Goal: Information Seeking & Learning: Learn about a topic

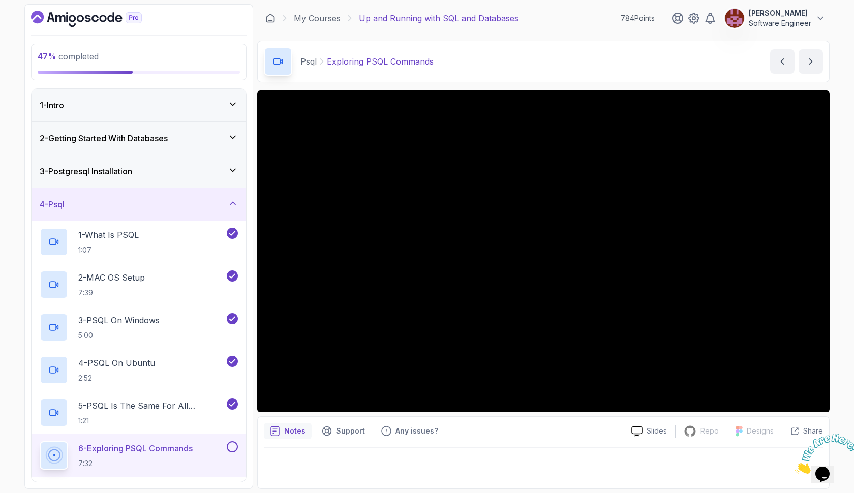
scroll to position [112, 0]
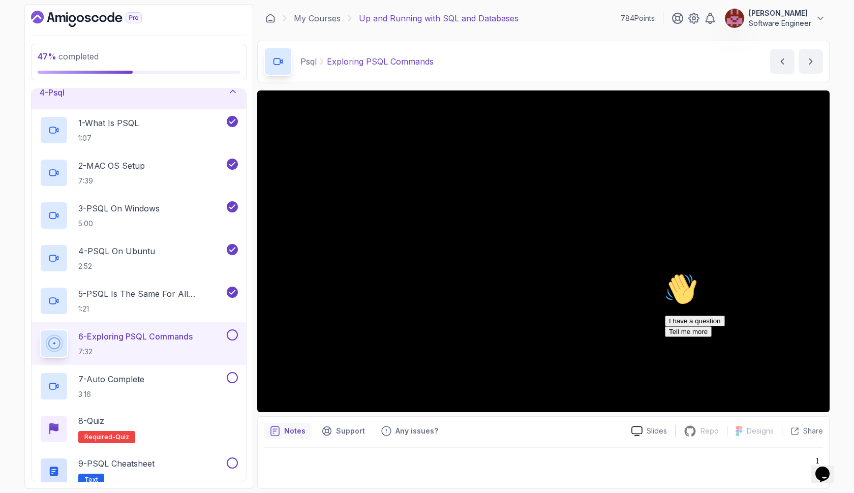
click at [834, 273] on div "Chat attention grabber" at bounding box center [756, 273] width 183 height 0
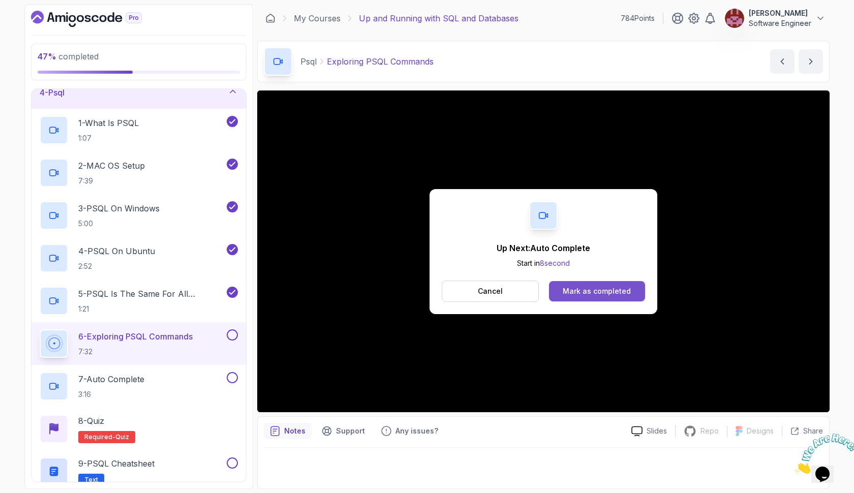
click at [614, 291] on div "Mark as completed" at bounding box center [597, 291] width 68 height 10
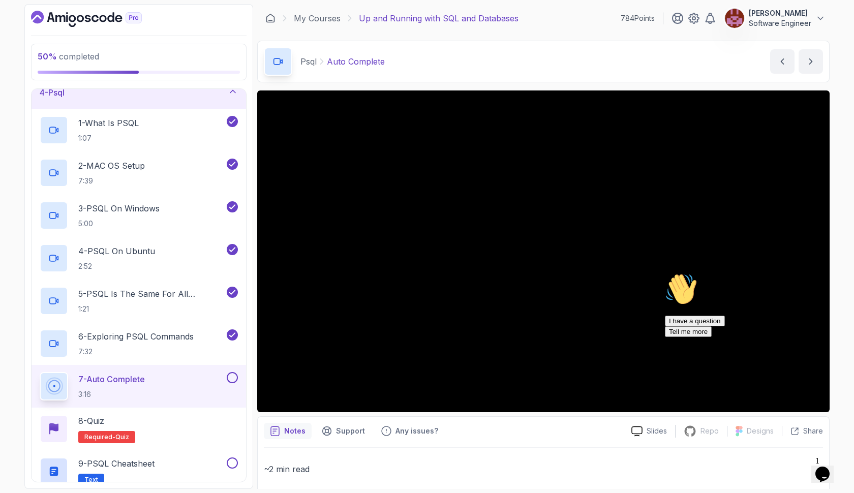
click at [665, 273] on icon "Chat attention grabber" at bounding box center [665, 273] width 0 height 0
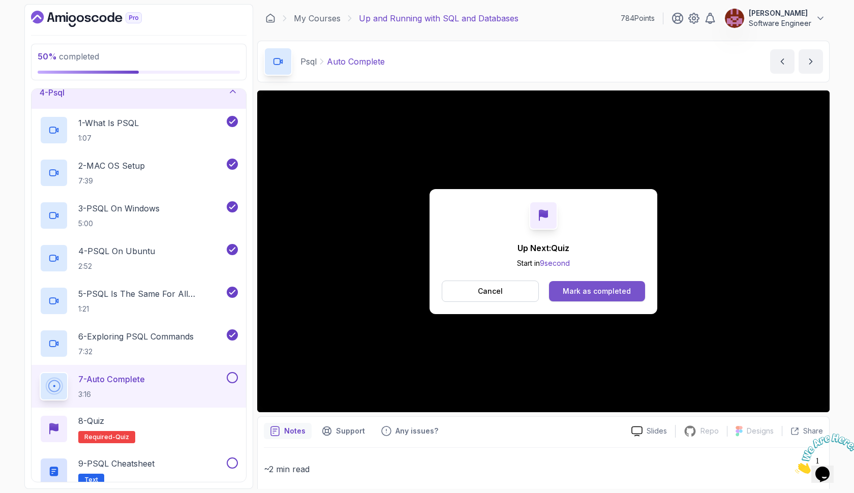
click at [569, 285] on button "Mark as completed" at bounding box center [597, 291] width 96 height 20
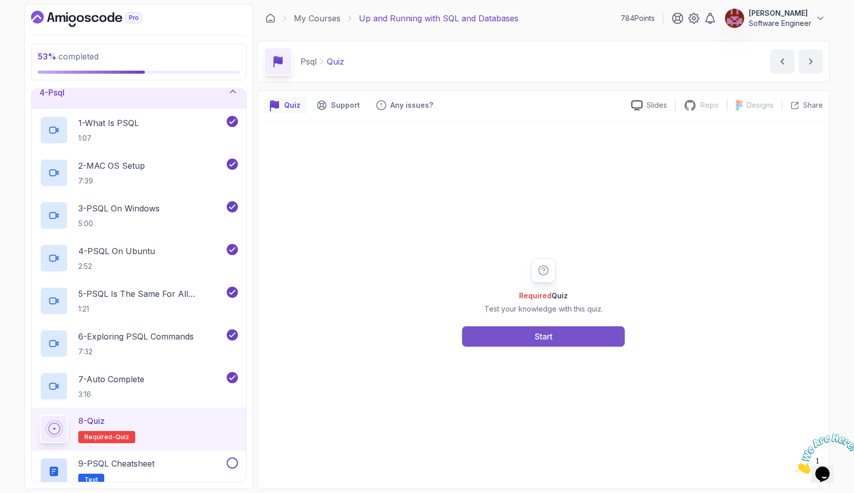
click at [542, 330] on div "Start" at bounding box center [544, 336] width 18 height 12
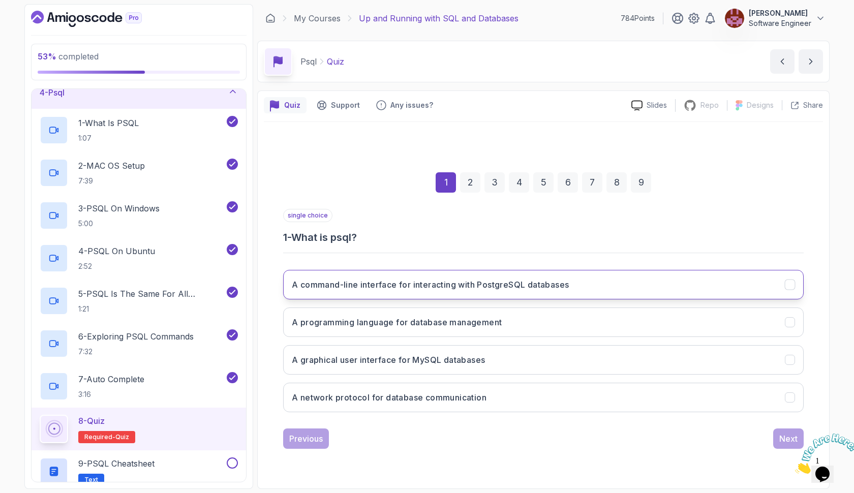
click at [539, 281] on h3 "A command-line interface for interacting with PostgreSQL databases" at bounding box center [430, 285] width 277 height 12
click at [789, 433] on div "Next" at bounding box center [788, 439] width 18 height 12
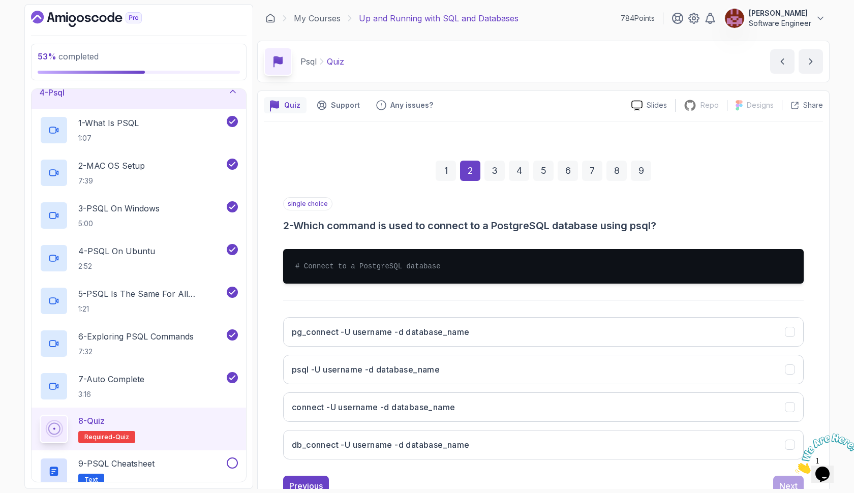
click at [795, 467] on icon "Close" at bounding box center [795, 471] width 0 height 9
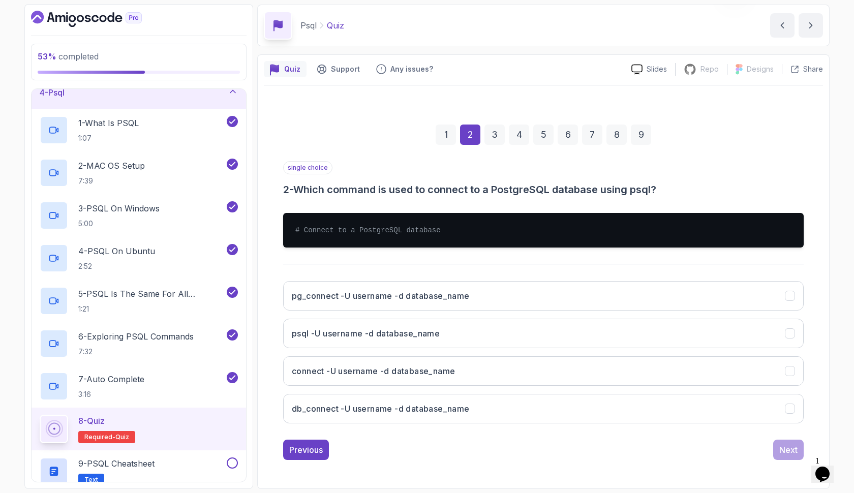
scroll to position [36, 0]
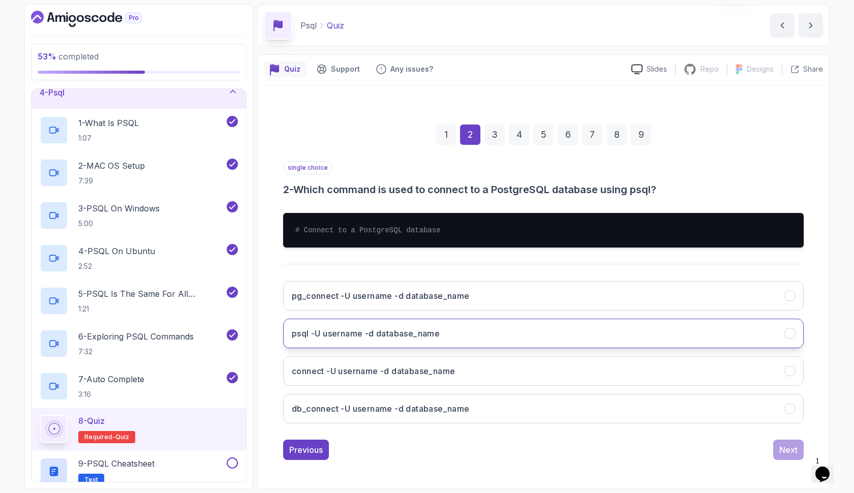
click at [401, 329] on h3 "psql -U username -d database_name" at bounding box center [366, 333] width 148 height 12
click at [779, 452] on div "Next" at bounding box center [788, 450] width 18 height 12
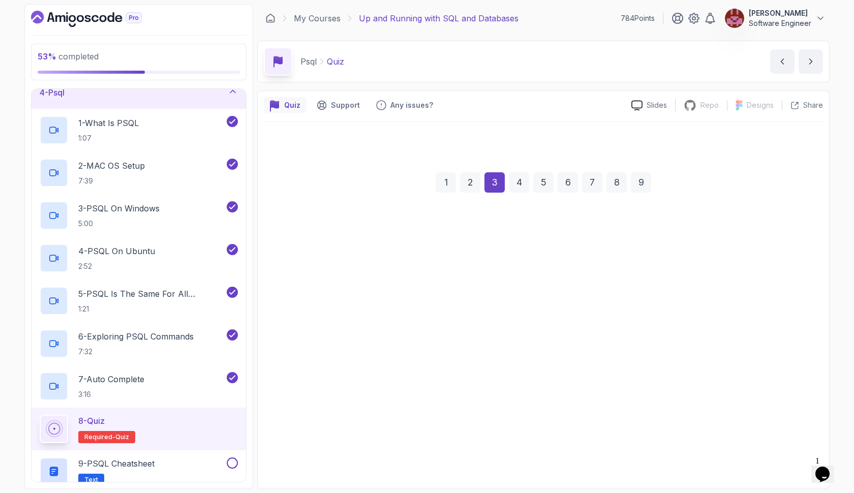
scroll to position [0, 0]
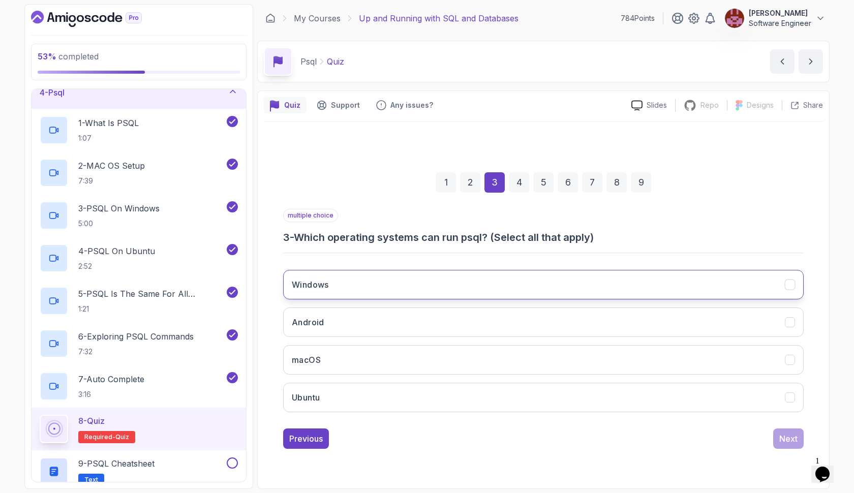
click at [610, 280] on button "Windows" at bounding box center [543, 284] width 520 height 29
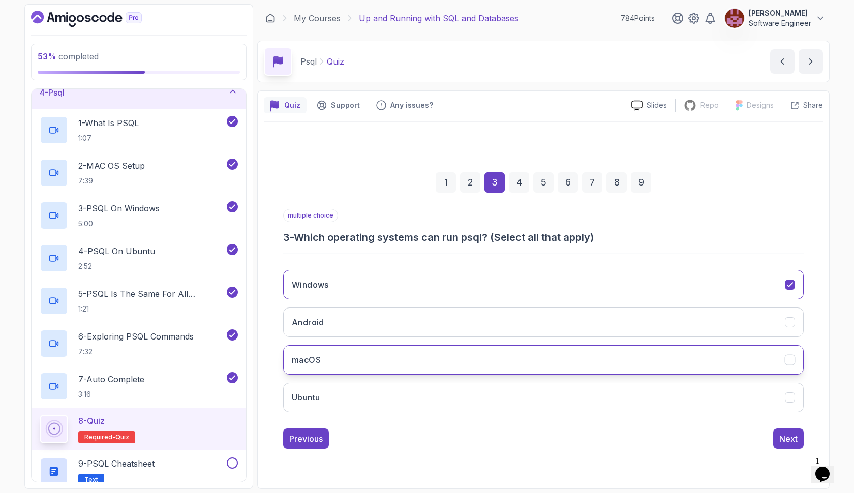
click at [617, 359] on button "macOS" at bounding box center [543, 359] width 520 height 29
click at [620, 388] on button "Ubuntu" at bounding box center [543, 397] width 520 height 29
click at [777, 436] on button "Next" at bounding box center [788, 438] width 30 height 20
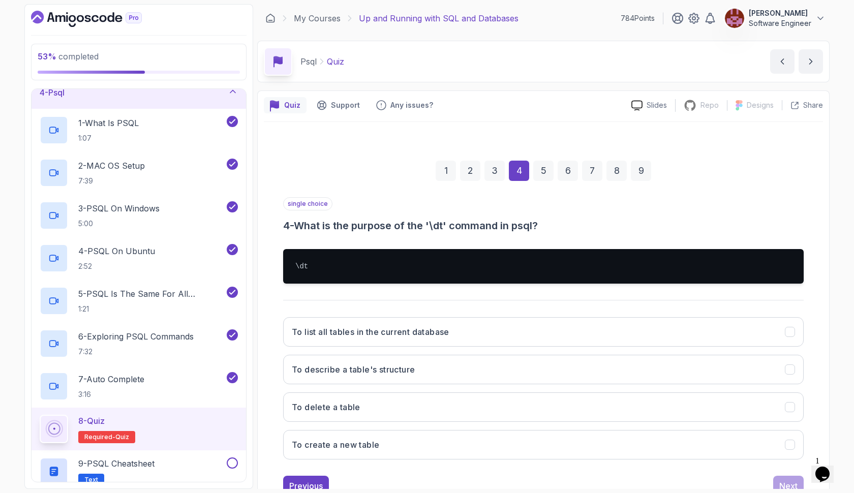
scroll to position [30, 0]
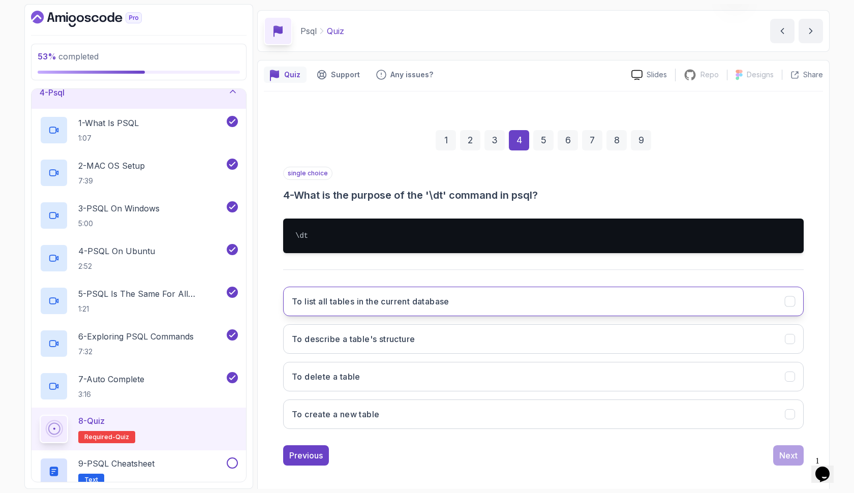
click at [670, 306] on button "To list all tables in the current database" at bounding box center [543, 301] width 520 height 29
click at [783, 457] on div "Next" at bounding box center [788, 455] width 18 height 12
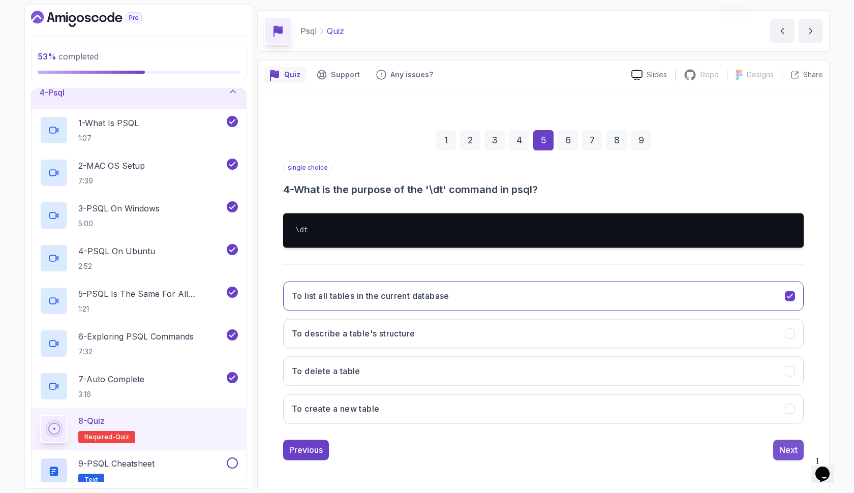
scroll to position [0, 0]
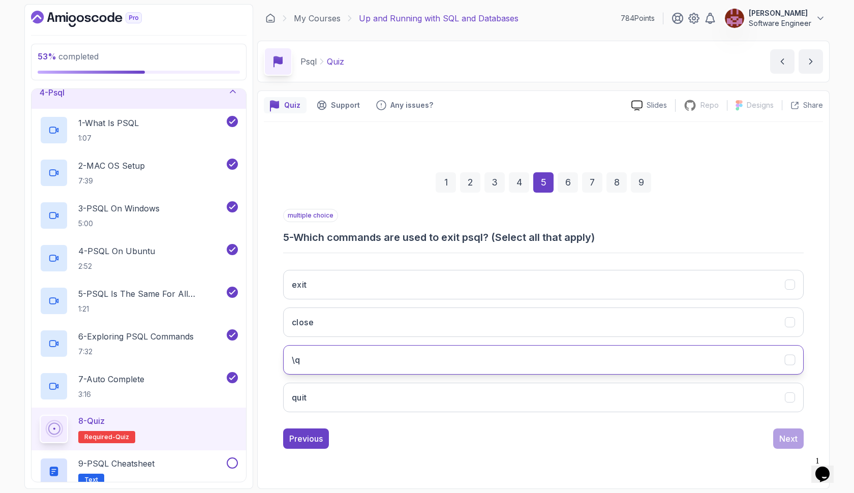
click at [675, 363] on button "\q" at bounding box center [543, 359] width 520 height 29
click at [777, 439] on button "Next" at bounding box center [788, 438] width 30 height 20
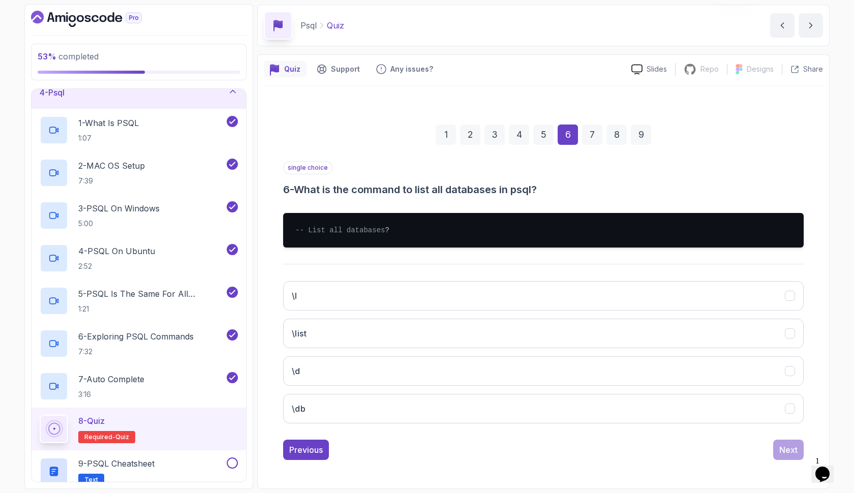
scroll to position [46, 0]
click at [678, 403] on button "\db" at bounding box center [543, 408] width 520 height 29
click at [782, 455] on div "Next" at bounding box center [788, 450] width 18 height 12
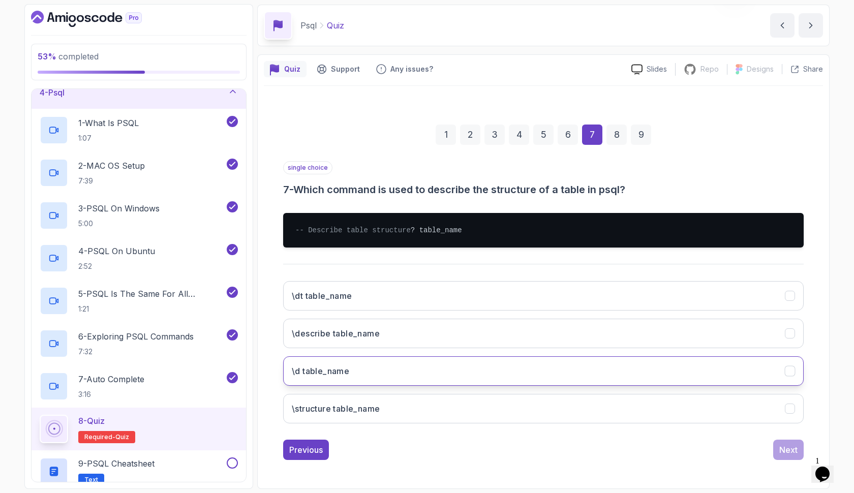
click at [635, 375] on button "\d table_name" at bounding box center [543, 370] width 520 height 29
click at [779, 445] on button "Next" at bounding box center [788, 450] width 30 height 20
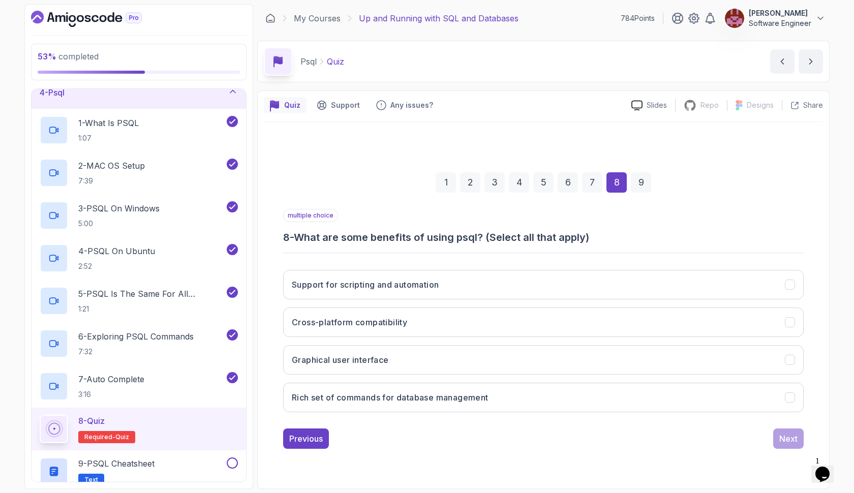
scroll to position [0, 0]
click at [631, 401] on button "Rich set of commands for database management" at bounding box center [543, 397] width 520 height 29
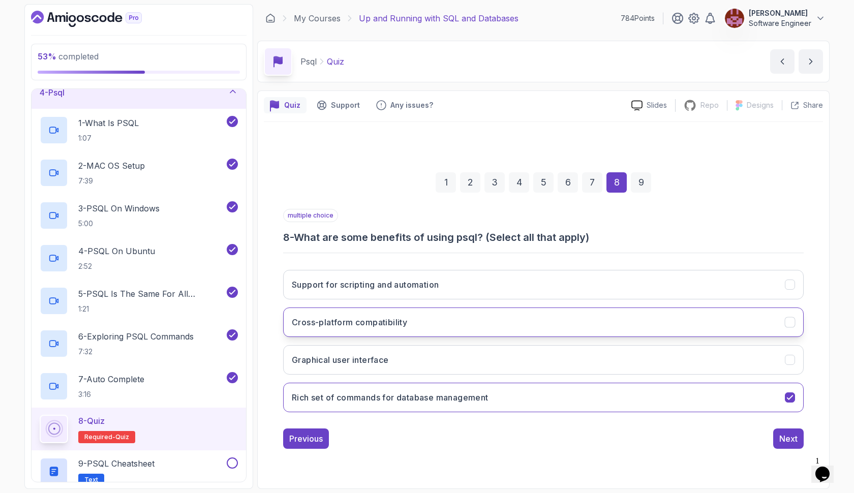
click at [605, 322] on button "Cross-platform compatibility" at bounding box center [543, 322] width 520 height 29
click at [698, 296] on button "Support for scripting and automation" at bounding box center [543, 284] width 520 height 29
click at [706, 326] on button "Cross-platform compatibility" at bounding box center [543, 322] width 520 height 29
click at [785, 441] on div "Next" at bounding box center [788, 439] width 18 height 12
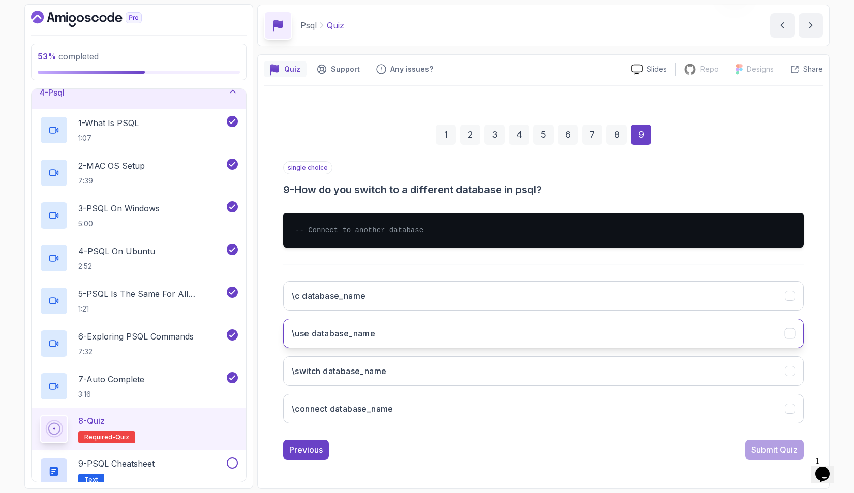
scroll to position [36, 0]
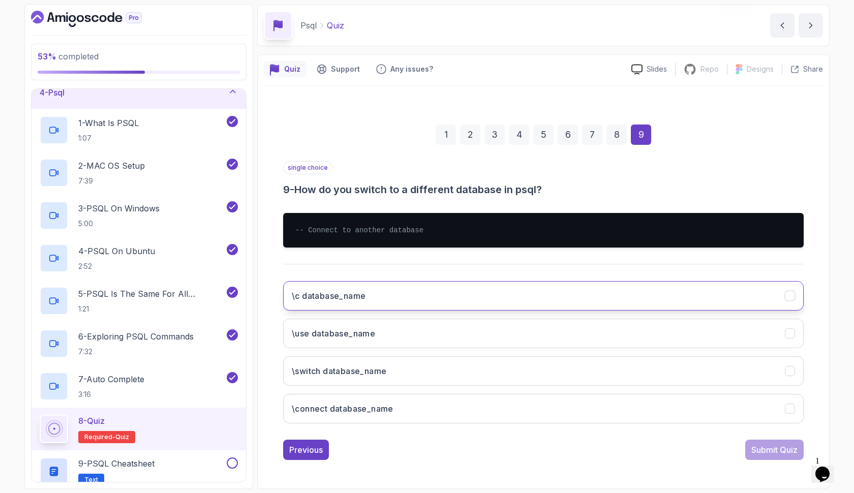
click at [603, 299] on button "\c database_name" at bounding box center [543, 295] width 520 height 29
click at [770, 454] on div "Submit Quiz" at bounding box center [774, 450] width 46 height 12
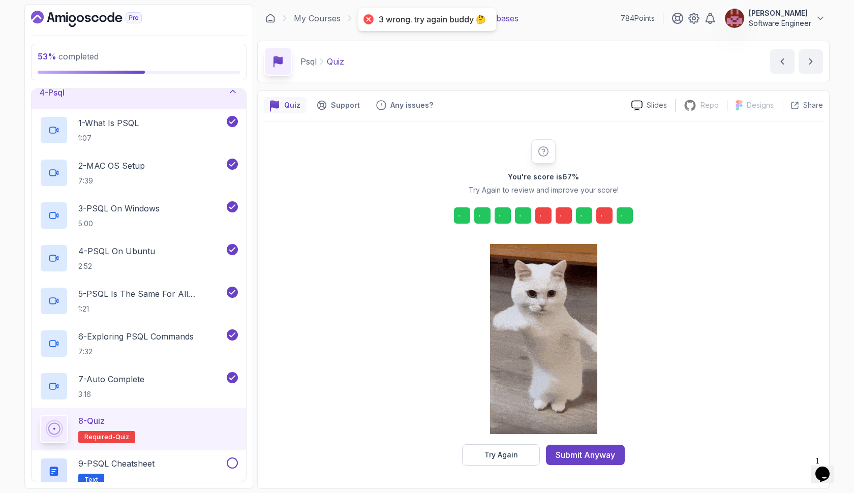
scroll to position [0, 0]
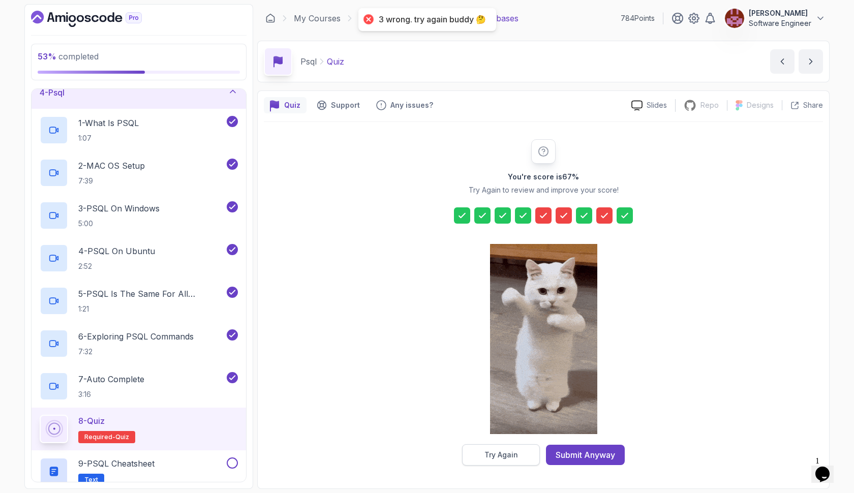
click at [517, 458] on button "Try Again" at bounding box center [501, 454] width 78 height 21
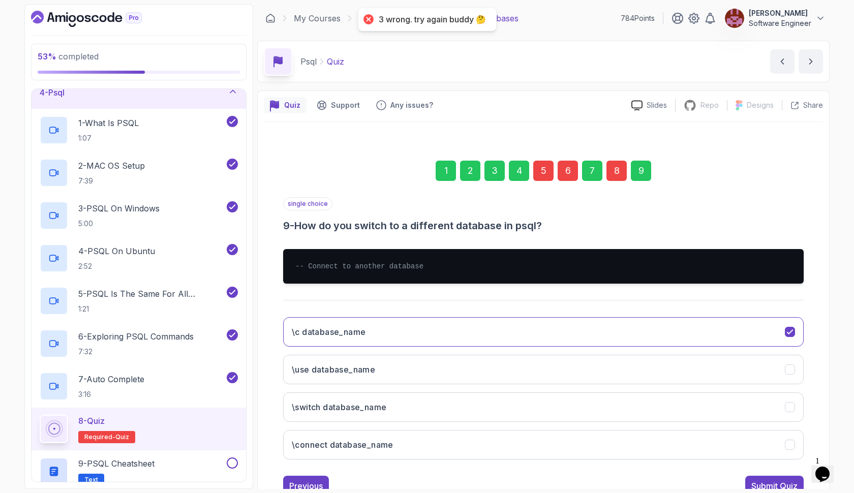
click at [620, 170] on div "8" at bounding box center [616, 171] width 20 height 20
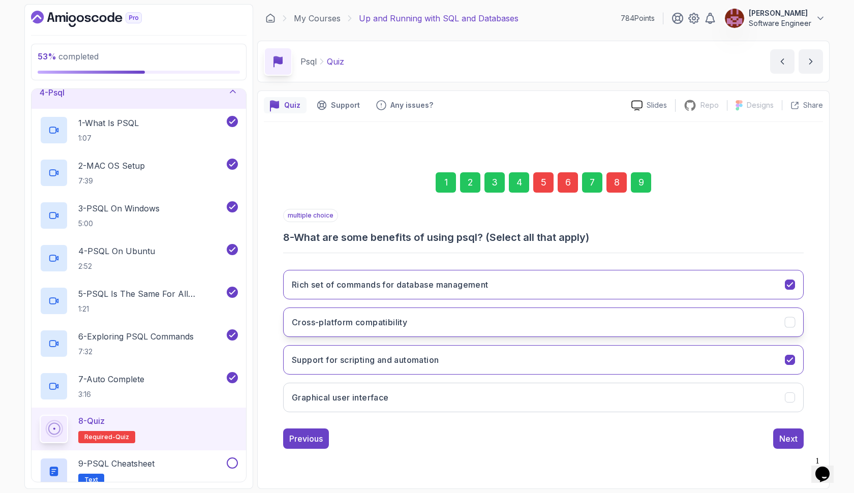
click at [643, 323] on button "Cross-platform compatibility" at bounding box center [543, 322] width 520 height 29
click at [570, 181] on div "6" at bounding box center [568, 182] width 20 height 20
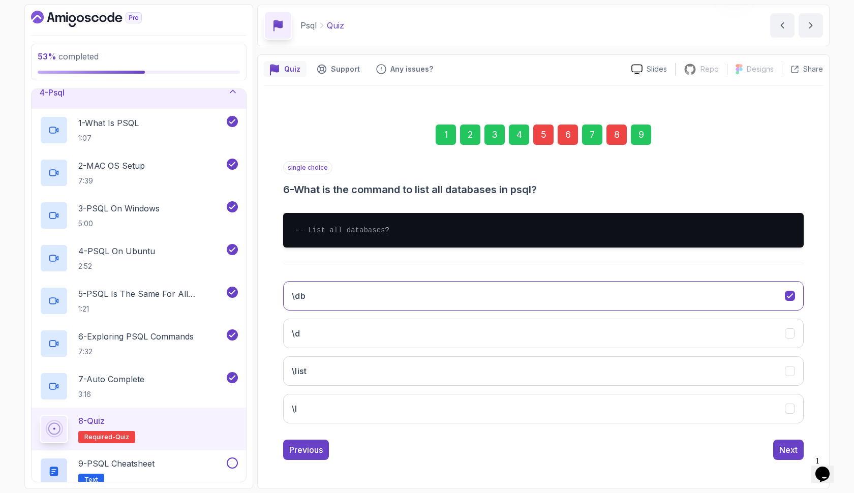
scroll to position [46, 0]
click at [622, 416] on button "\l" at bounding box center [543, 408] width 520 height 29
click at [542, 126] on div "5" at bounding box center [543, 135] width 20 height 20
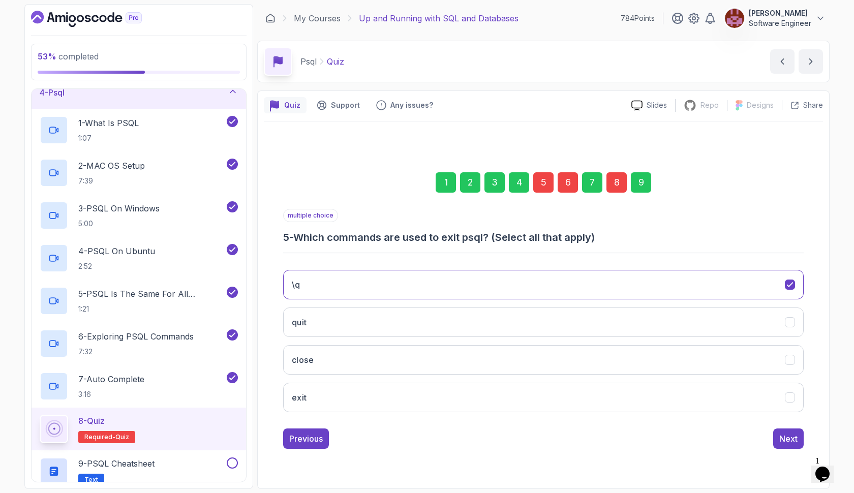
scroll to position [0, 0]
click at [624, 400] on button "exit" at bounding box center [543, 397] width 520 height 29
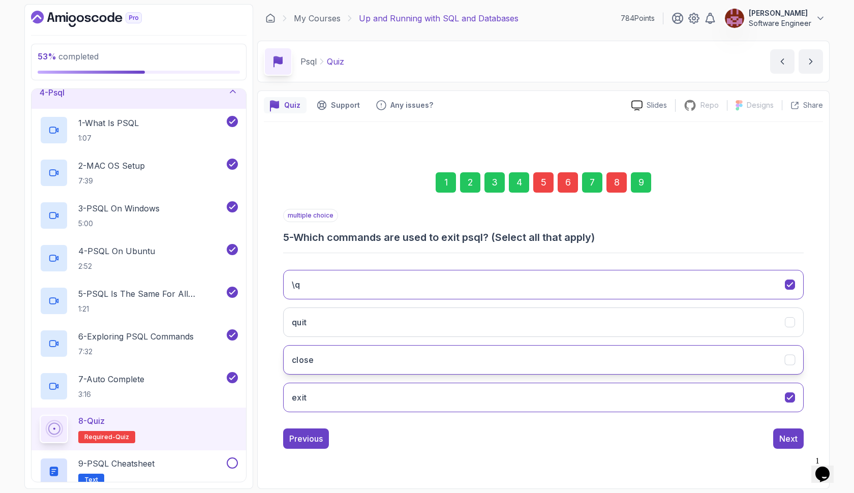
click at [607, 360] on button "close" at bounding box center [543, 359] width 520 height 29
click at [643, 185] on div "9" at bounding box center [641, 182] width 20 height 20
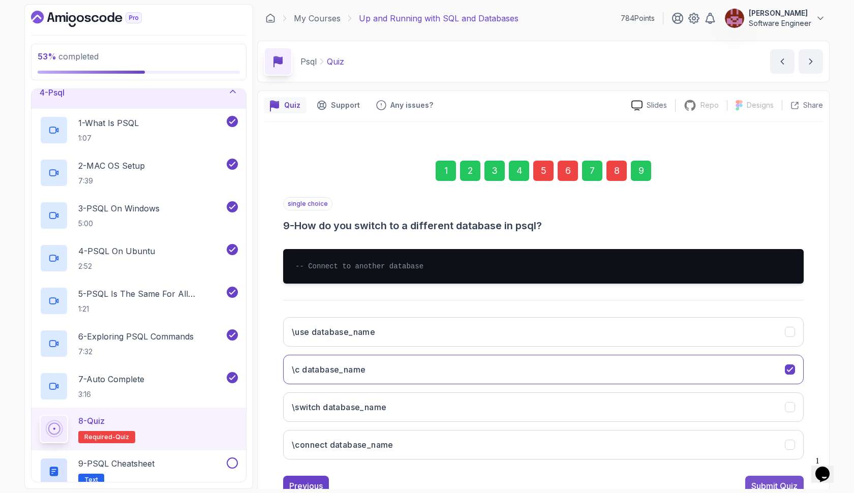
click at [778, 481] on div "Submit Quiz" at bounding box center [774, 486] width 46 height 12
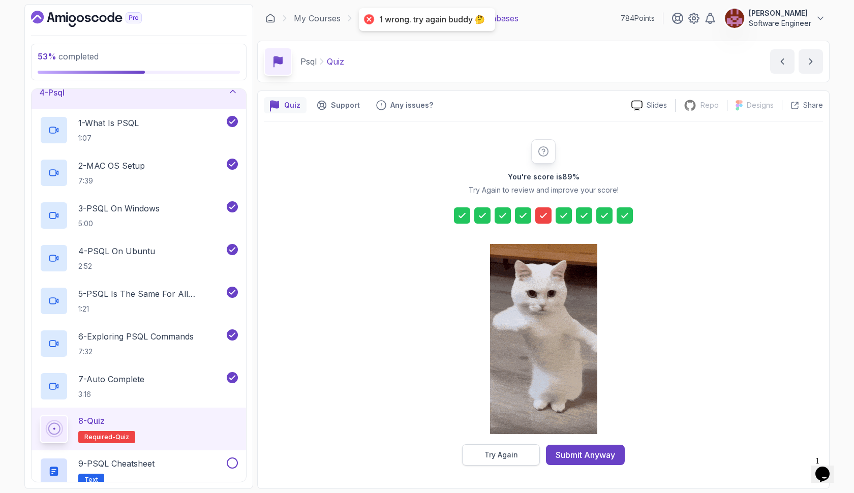
click at [536, 459] on button "Try Again" at bounding box center [501, 454] width 78 height 21
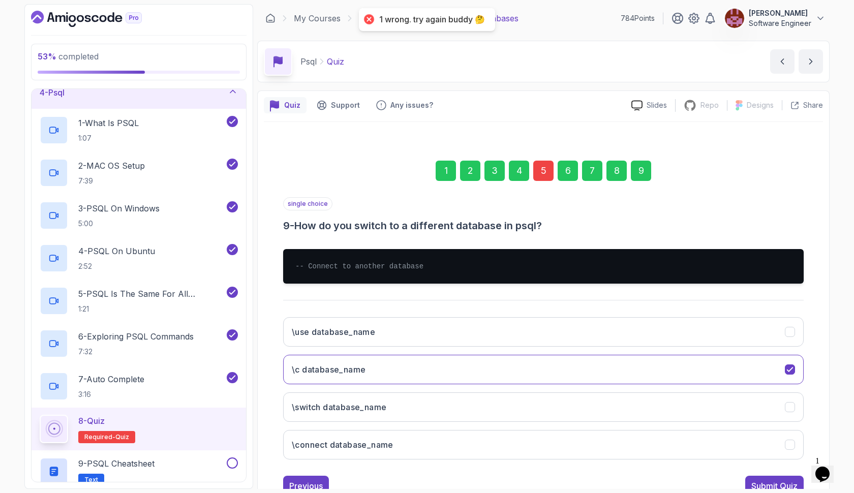
click at [542, 170] on div "5" at bounding box center [543, 171] width 20 height 20
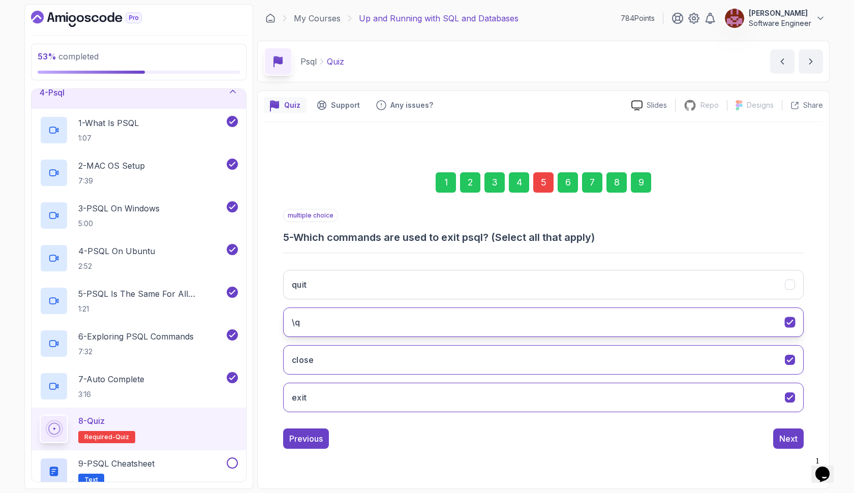
click at [577, 330] on button "\q" at bounding box center [543, 322] width 520 height 29
click at [580, 369] on button "close" at bounding box center [543, 359] width 520 height 29
click at [568, 319] on button "\q" at bounding box center [543, 322] width 520 height 29
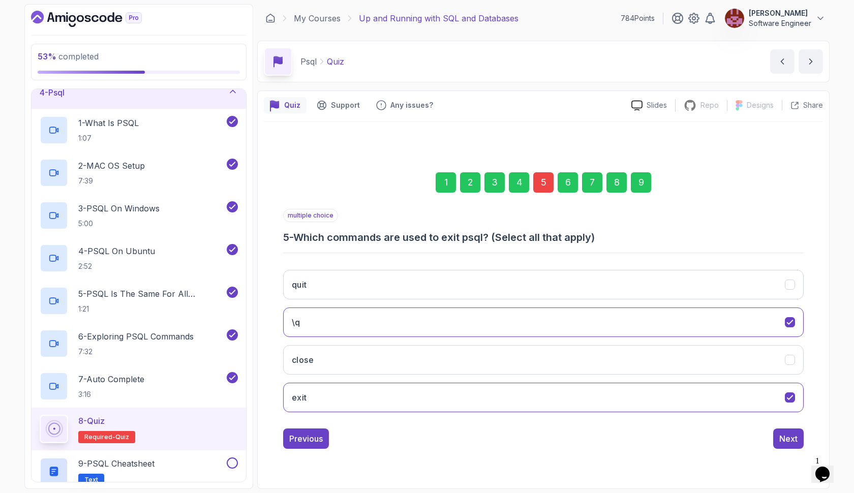
click at [642, 187] on div "9" at bounding box center [641, 182] width 20 height 20
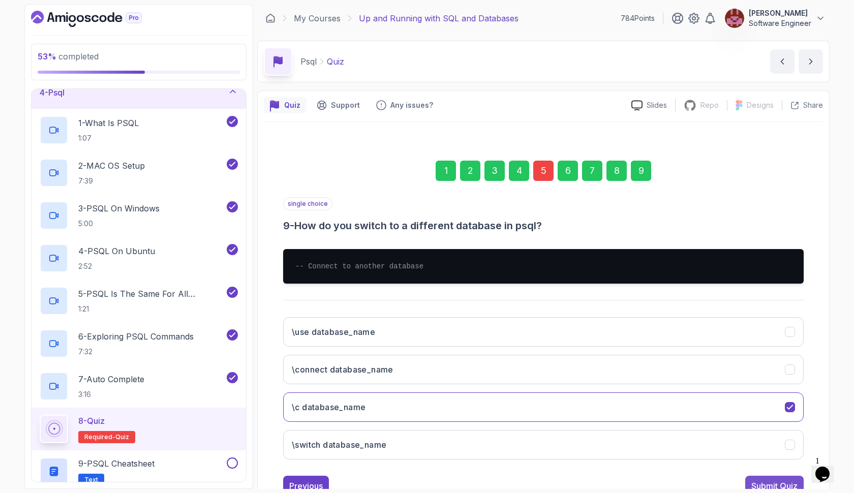
click at [795, 479] on button "Submit Quiz" at bounding box center [774, 486] width 58 height 20
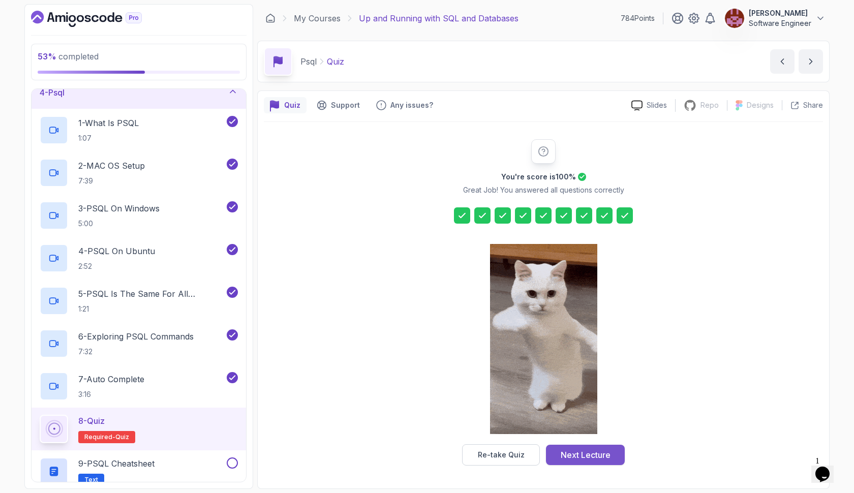
click at [611, 454] on button "Next Lecture" at bounding box center [585, 455] width 79 height 20
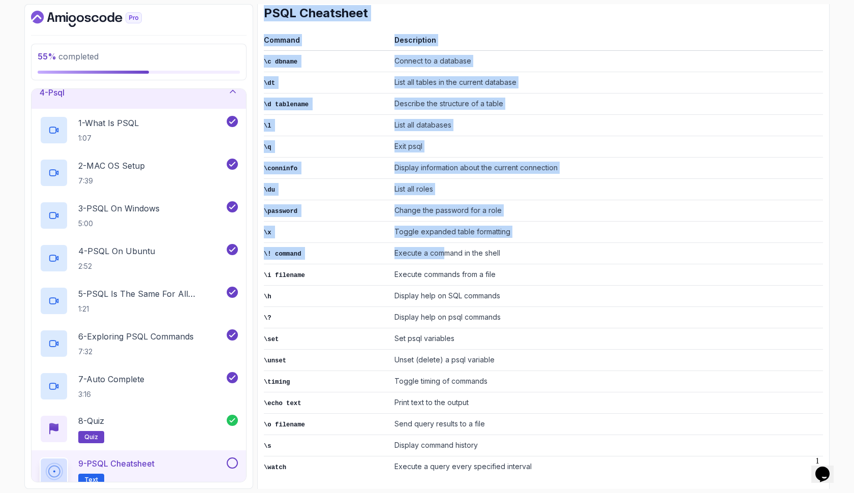
scroll to position [157, 0]
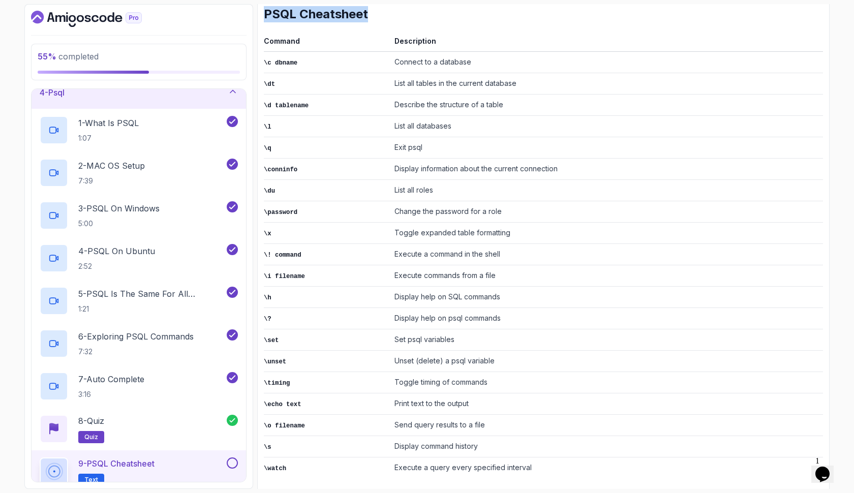
drag, startPoint x: 264, startPoint y: 99, endPoint x: 549, endPoint y: 480, distance: 475.7
click at [549, 480] on div "~1 min read PSQL Cheatsheet Command Description \c dbname Connect to a database…" at bounding box center [543, 228] width 559 height 527
copy div "PSQL Cheatsheet"
click at [232, 465] on button at bounding box center [232, 462] width 11 height 11
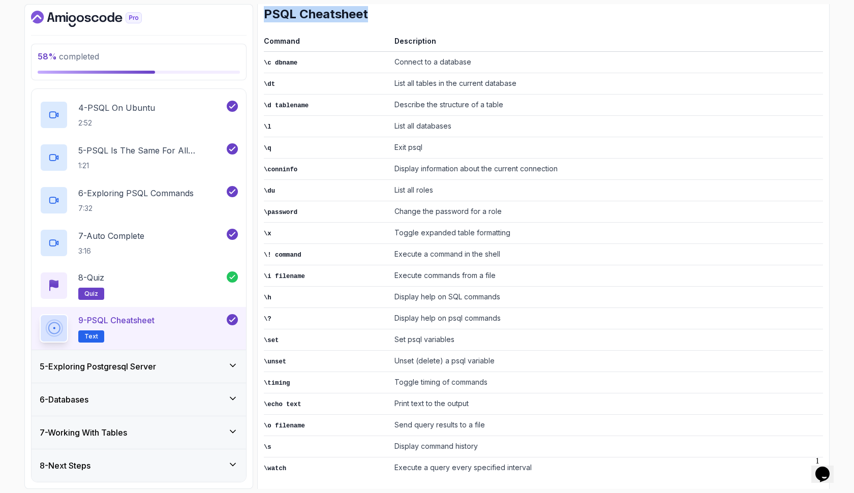
scroll to position [255, 0]
click at [87, 363] on h3 "5 - Exploring Postgresql Server" at bounding box center [98, 366] width 116 height 12
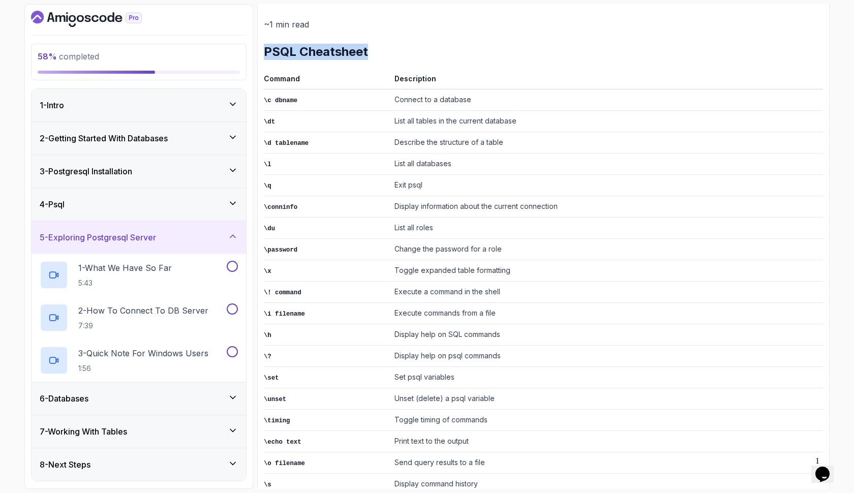
scroll to position [123, 0]
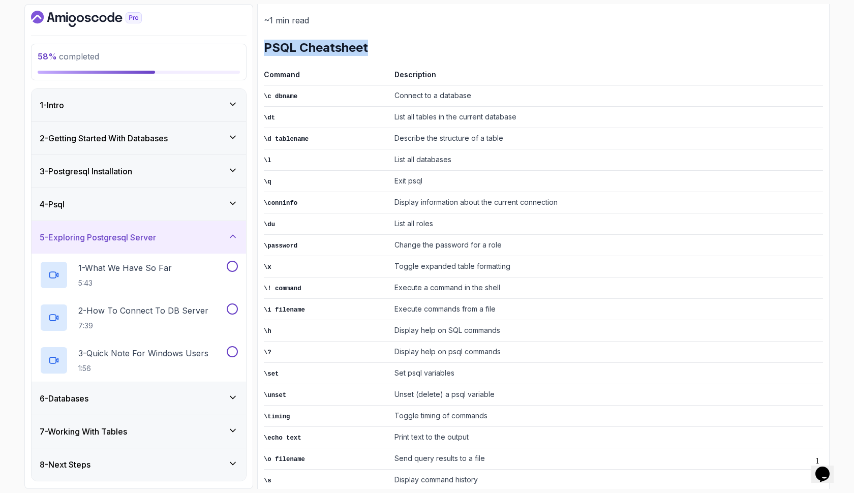
click at [398, 263] on td "Toggle expanded table formatting" at bounding box center [606, 266] width 433 height 21
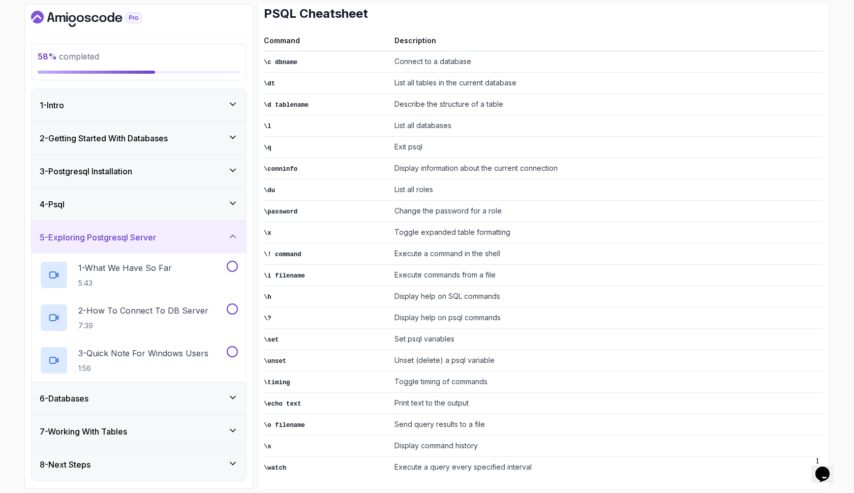
scroll to position [157, 0]
click at [166, 270] on p "1 - What We Have So Far" at bounding box center [125, 268] width 94 height 12
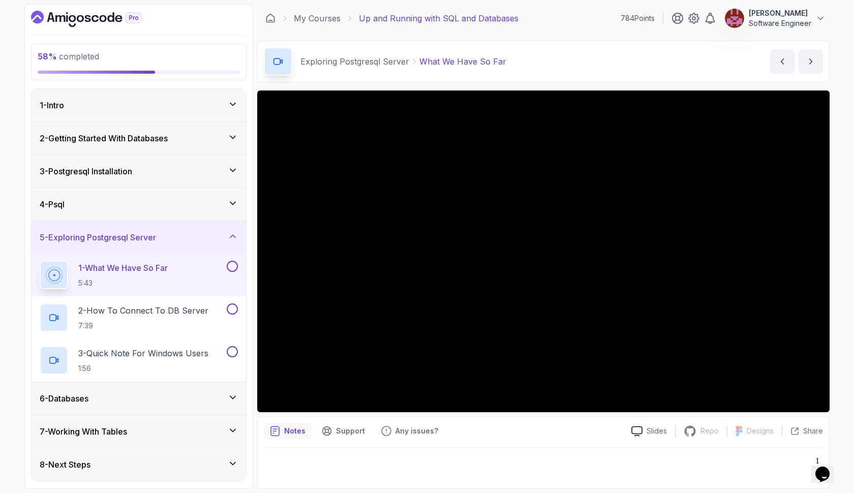
click at [233, 396] on icon at bounding box center [233, 397] width 10 height 10
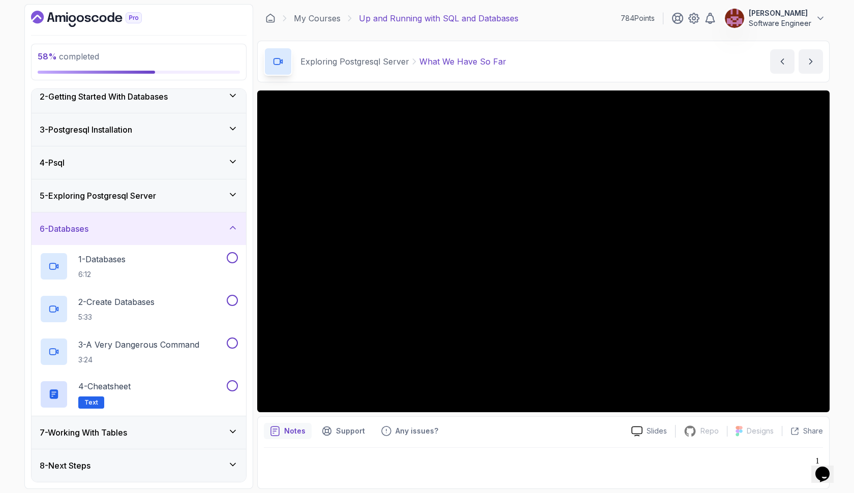
scroll to position [42, 0]
click at [236, 433] on icon at bounding box center [233, 431] width 10 height 10
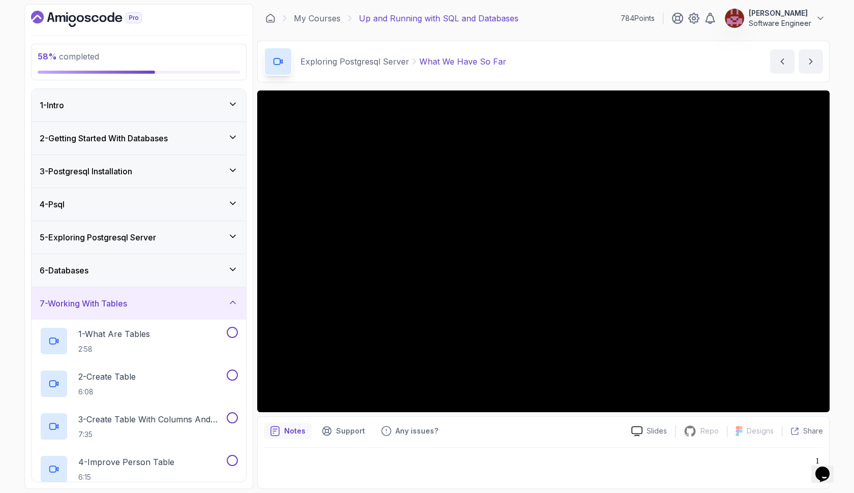
scroll to position [0, 0]
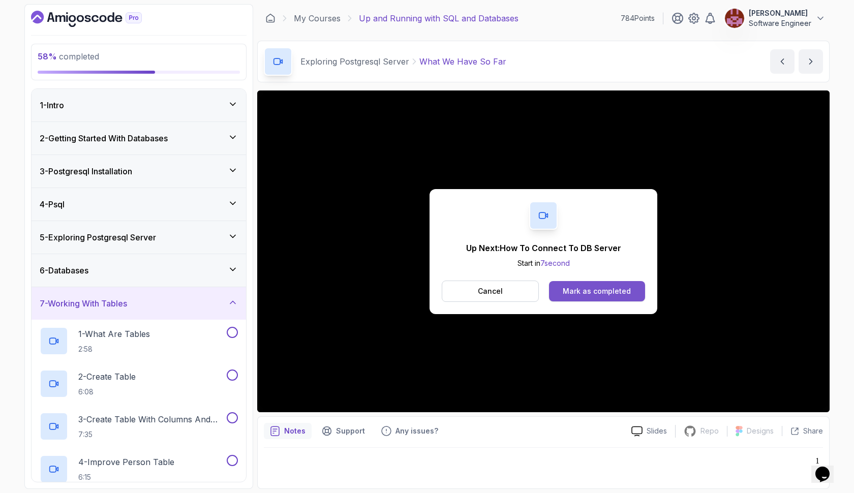
click at [569, 294] on div "Mark as completed" at bounding box center [597, 291] width 68 height 10
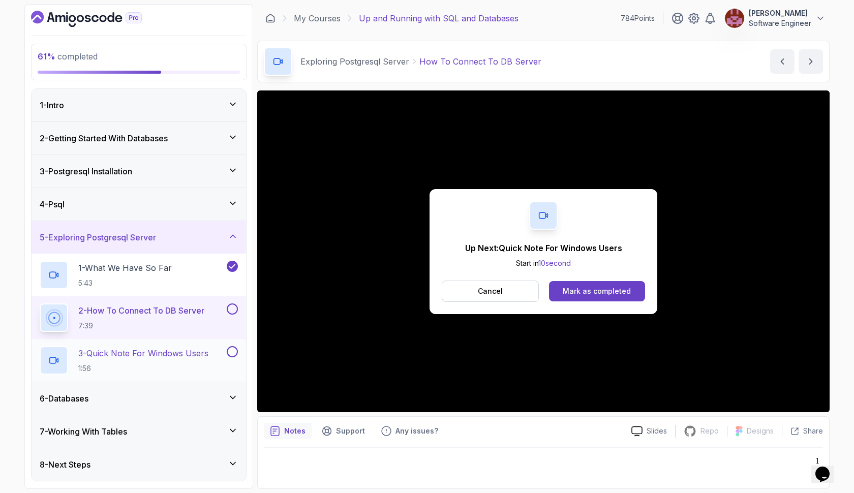
click at [237, 351] on button at bounding box center [232, 351] width 11 height 11
click at [233, 307] on button at bounding box center [232, 308] width 11 height 11
click at [233, 399] on icon at bounding box center [233, 397] width 10 height 10
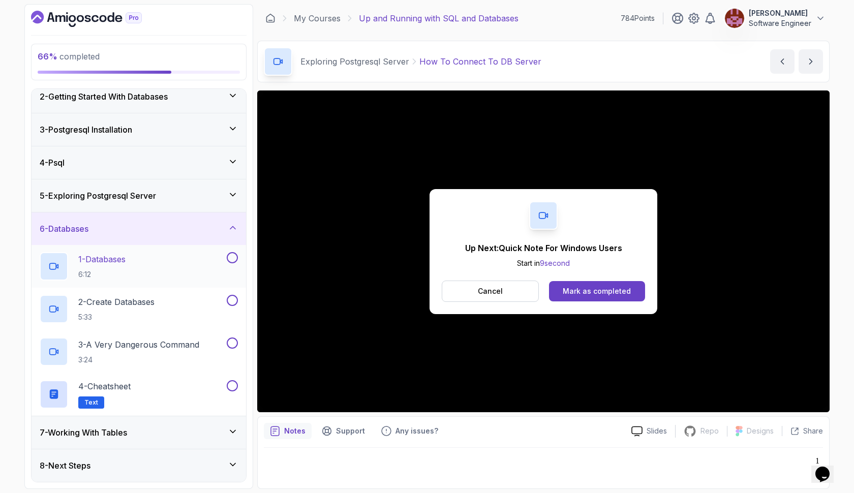
scroll to position [42, 0]
click at [175, 269] on div "1 - Databases 6:12" at bounding box center [132, 266] width 185 height 28
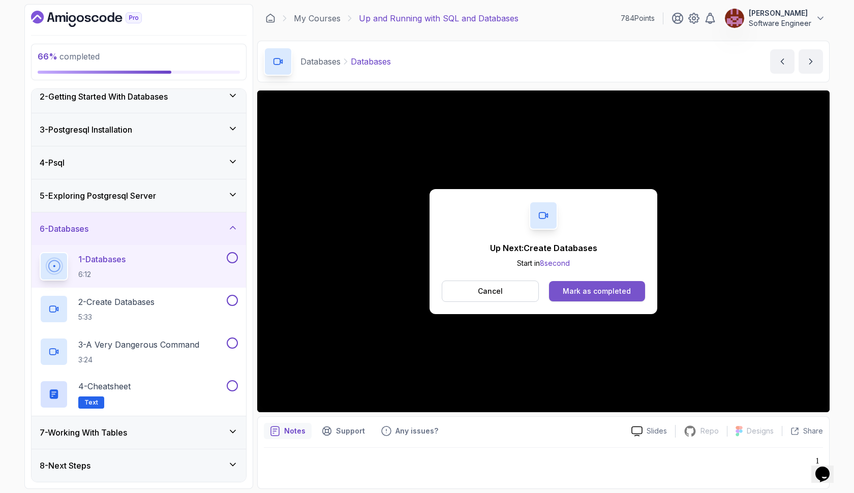
click at [586, 294] on div "Mark as completed" at bounding box center [597, 291] width 68 height 10
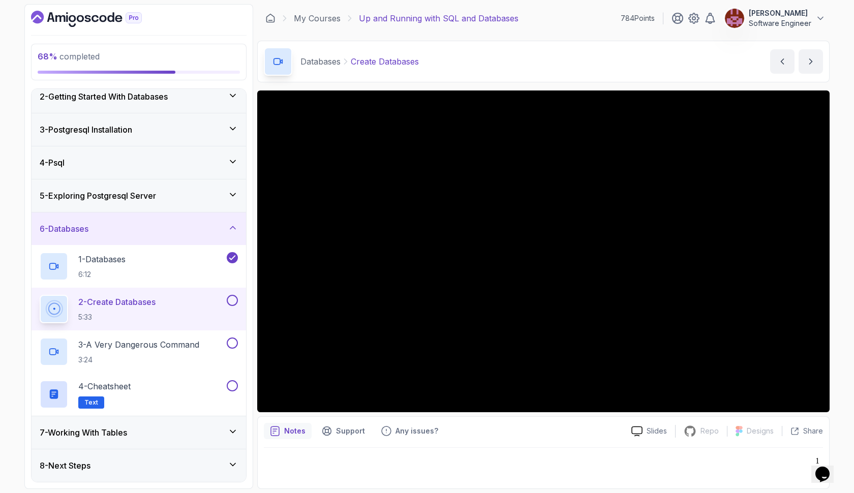
click at [230, 302] on button at bounding box center [232, 300] width 11 height 11
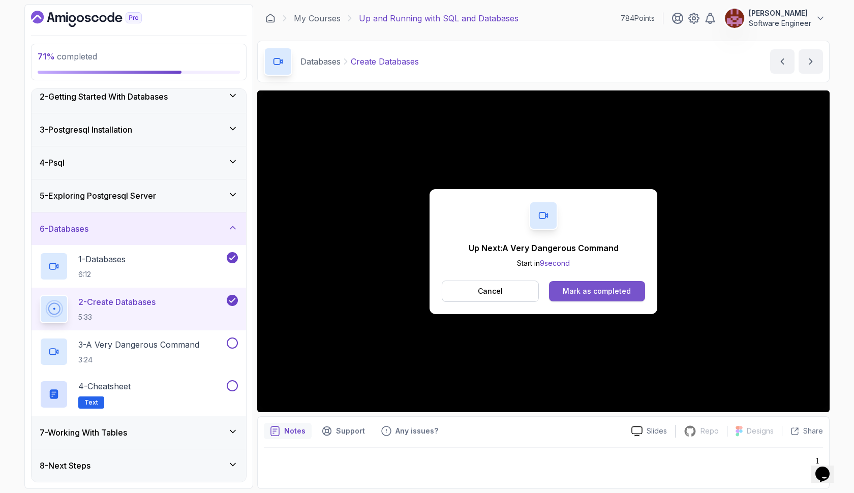
click at [577, 286] on div "Mark as completed" at bounding box center [597, 291] width 68 height 10
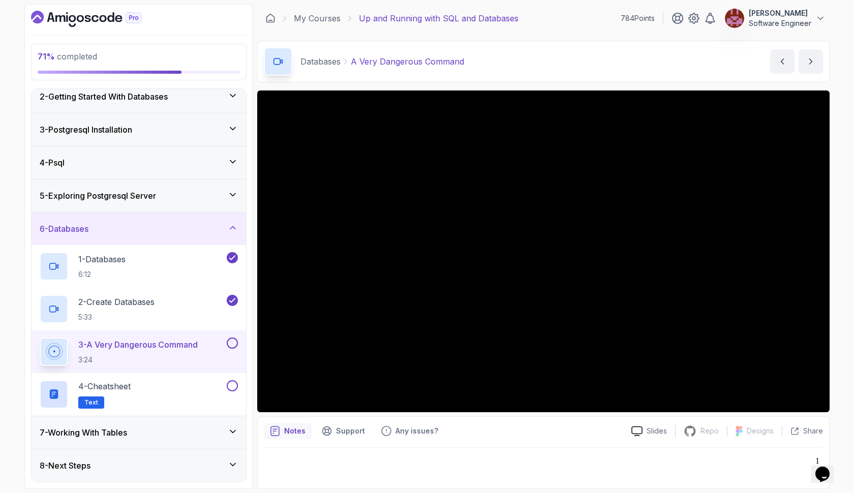
click at [229, 433] on icon at bounding box center [233, 431] width 10 height 10
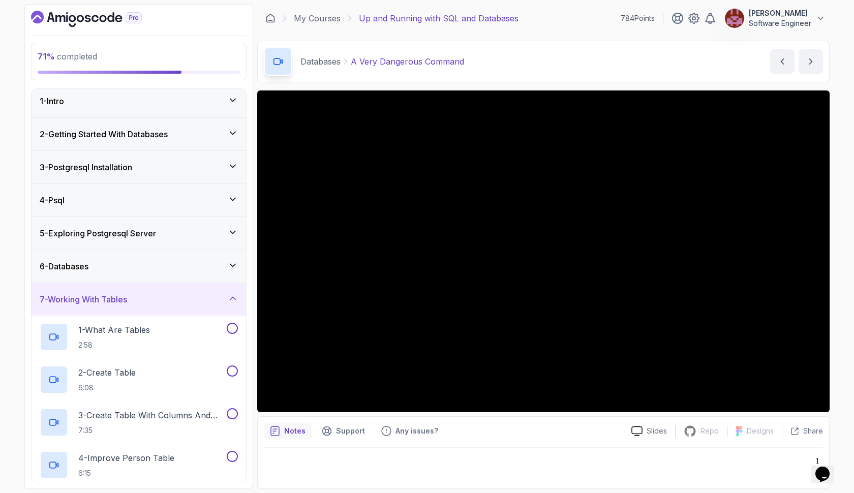
scroll to position [4, 0]
click at [237, 267] on icon at bounding box center [233, 265] width 10 height 10
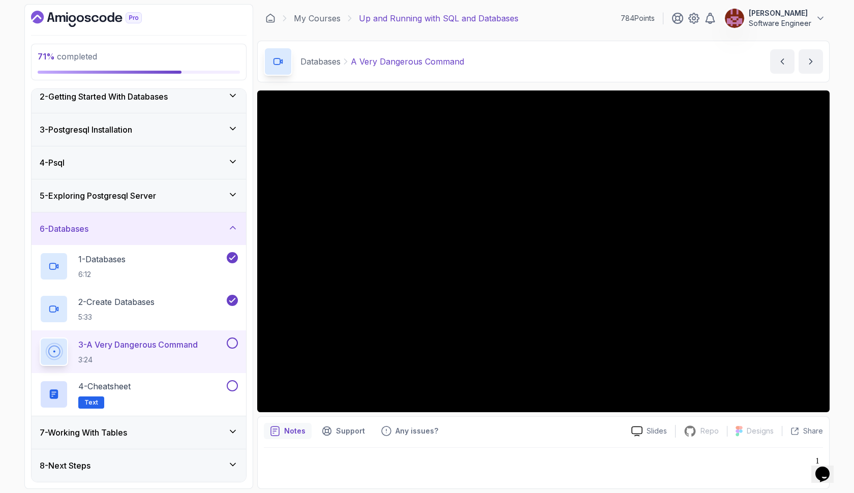
scroll to position [0, 0]
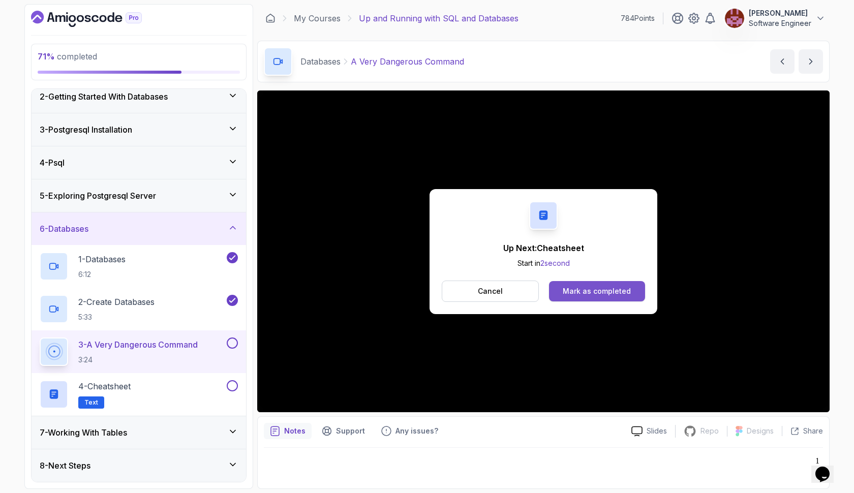
click at [573, 290] on div "Mark as completed" at bounding box center [597, 291] width 68 height 10
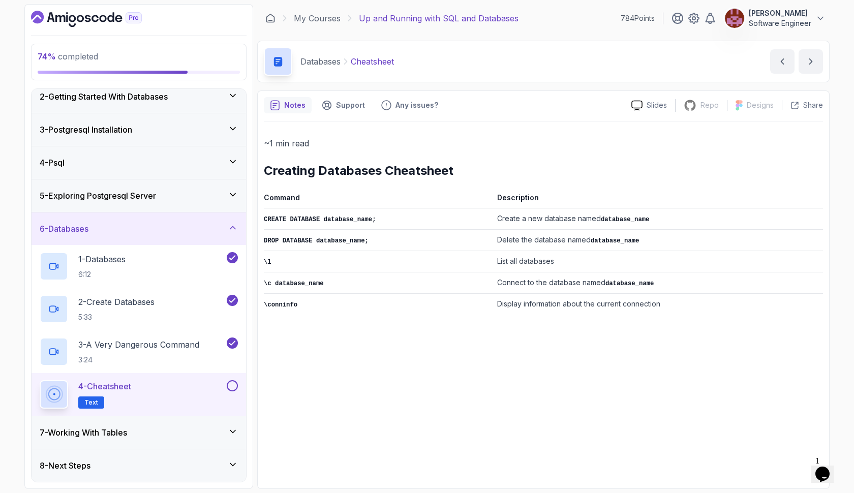
drag, startPoint x: 410, startPoint y: 245, endPoint x: 409, endPoint y: 236, distance: 9.3
click at [413, 236] on td "DROP DATABASE database_name;" at bounding box center [378, 240] width 229 height 21
drag, startPoint x: 266, startPoint y: 171, endPoint x: 792, endPoint y: 331, distance: 549.9
click at [792, 331] on div "~1 min read Creating Databases Cheatsheet Command Description CREATE DATABASE d…" at bounding box center [543, 302] width 559 height 360
copy div "Creating Databases Cheatsheet"
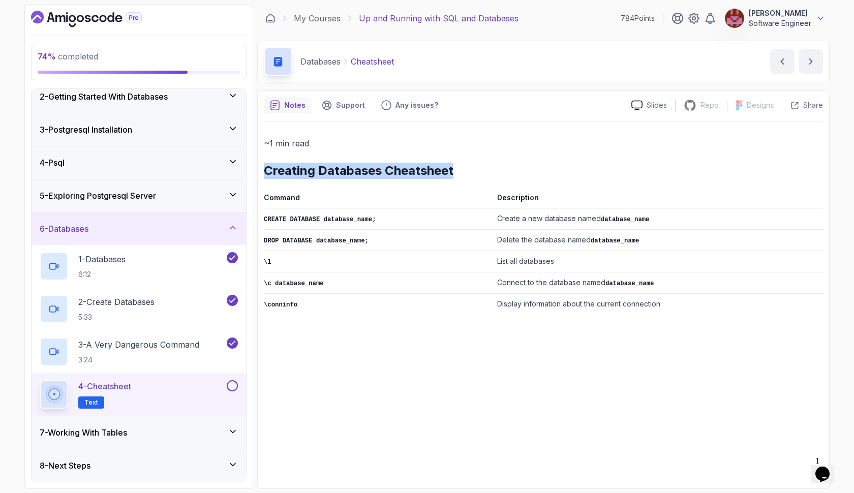
click at [232, 387] on button at bounding box center [232, 385] width 11 height 11
click at [233, 429] on icon at bounding box center [233, 431] width 10 height 10
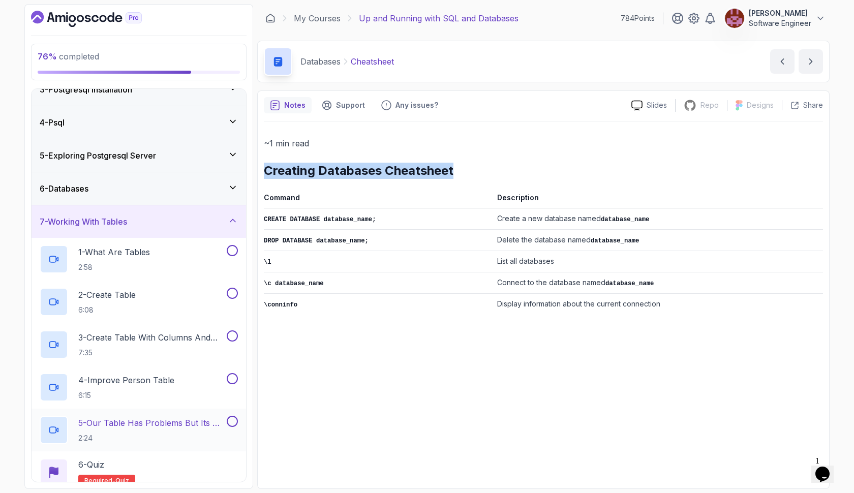
scroll to position [82, 0]
click at [192, 268] on div "1 - What Are Tables 2:58" at bounding box center [132, 258] width 185 height 28
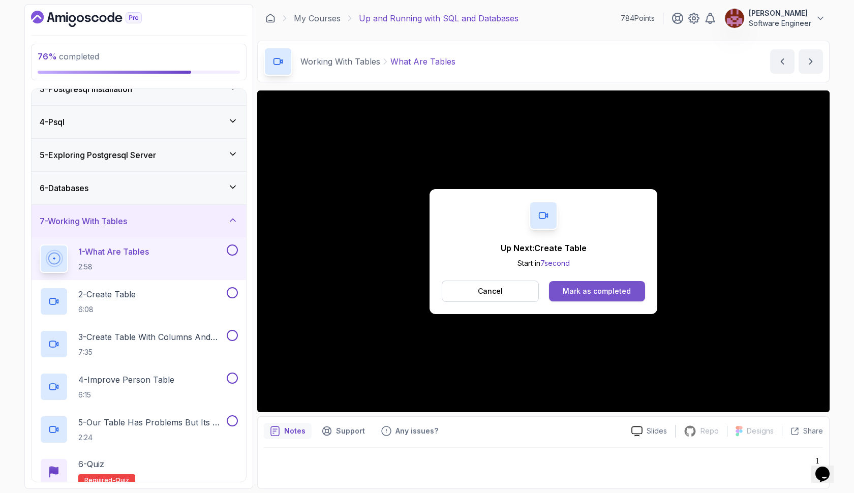
click at [560, 297] on button "Mark as completed" at bounding box center [597, 291] width 96 height 20
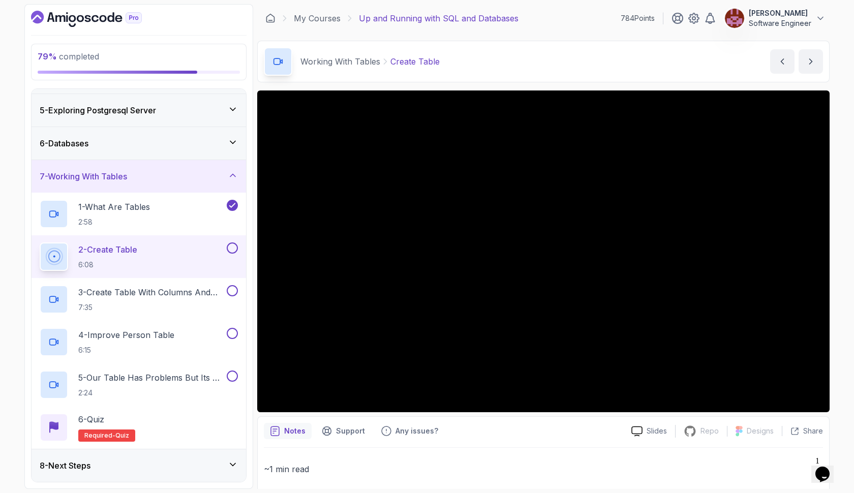
click at [233, 464] on icon at bounding box center [233, 464] width 10 height 10
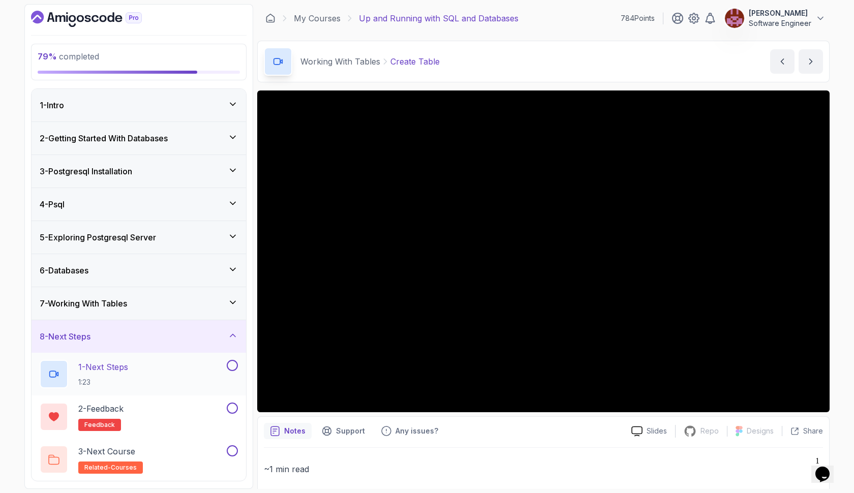
click at [234, 364] on button at bounding box center [232, 365] width 11 height 11
click at [235, 408] on button at bounding box center [232, 408] width 11 height 11
click at [234, 451] on button at bounding box center [232, 450] width 11 height 11
click at [231, 339] on icon at bounding box center [233, 335] width 10 height 10
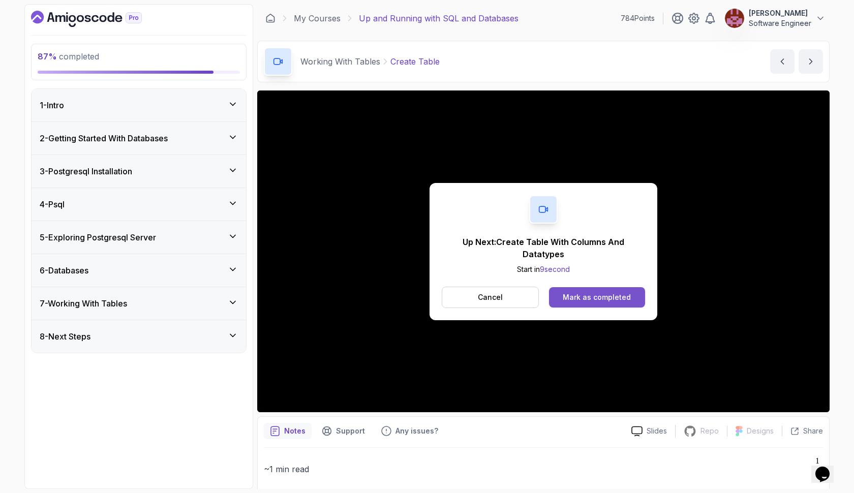
click at [572, 293] on div "Mark as completed" at bounding box center [597, 297] width 68 height 10
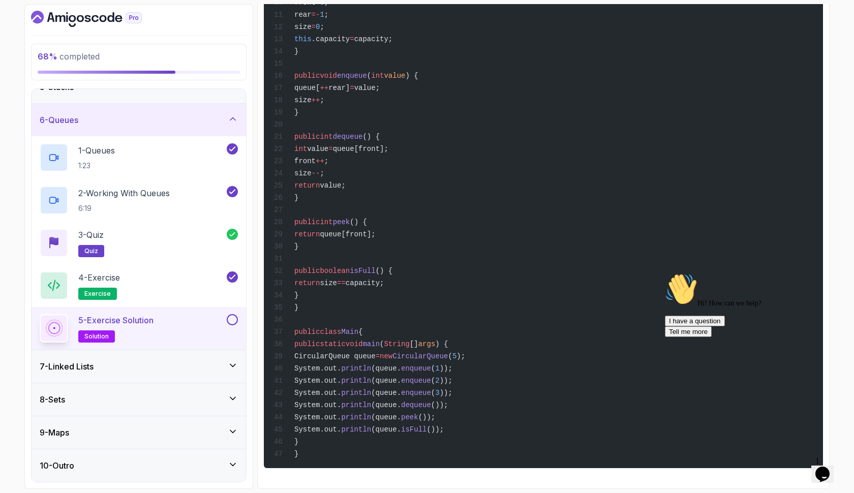
click at [82, 17] on icon "Dashboard" at bounding box center [80, 18] width 7 height 7
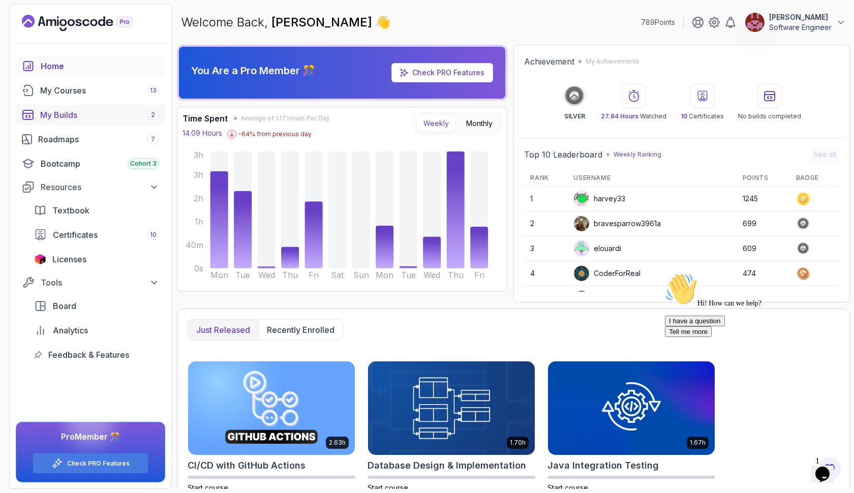
click at [110, 119] on div "My Builds 2" at bounding box center [99, 115] width 119 height 12
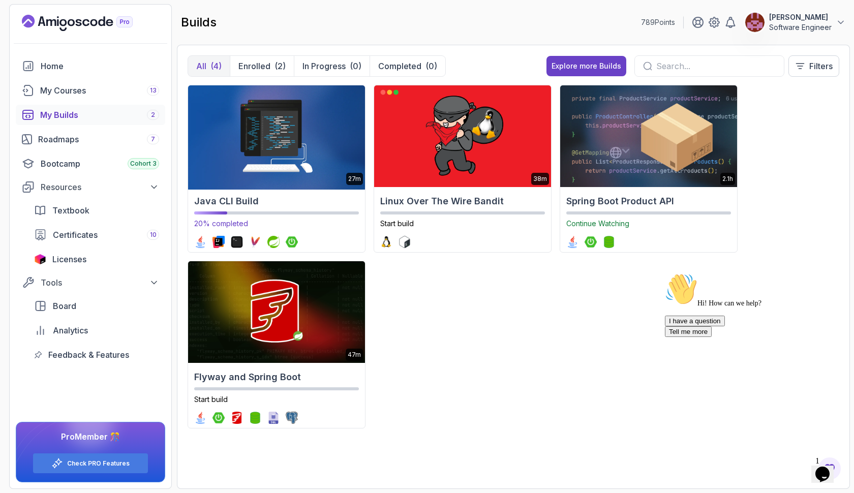
click at [235, 146] on img at bounding box center [276, 136] width 186 height 107
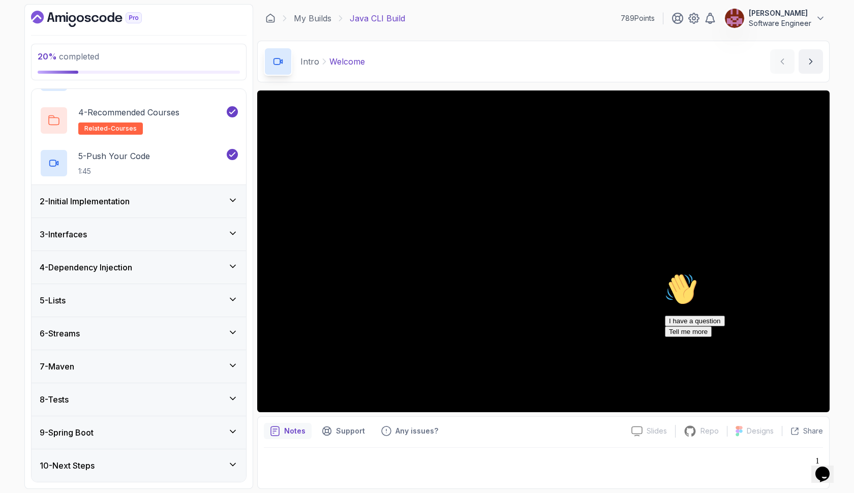
scroll to position [150, 0]
